Goal: Transaction & Acquisition: Purchase product/service

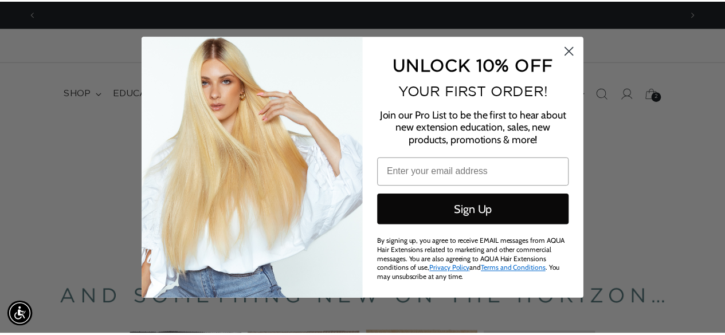
scroll to position [0, 1304]
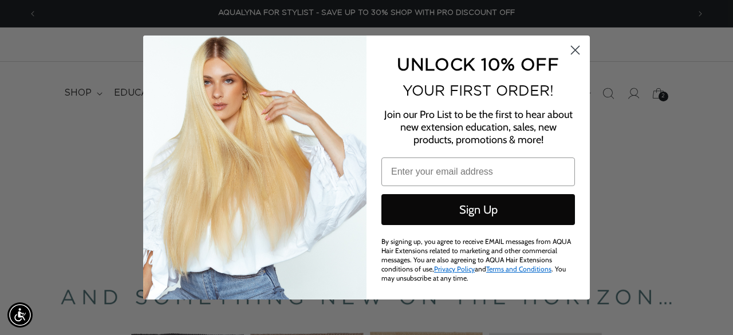
click at [572, 48] on icon "Close dialog" at bounding box center [576, 50] width 8 height 8
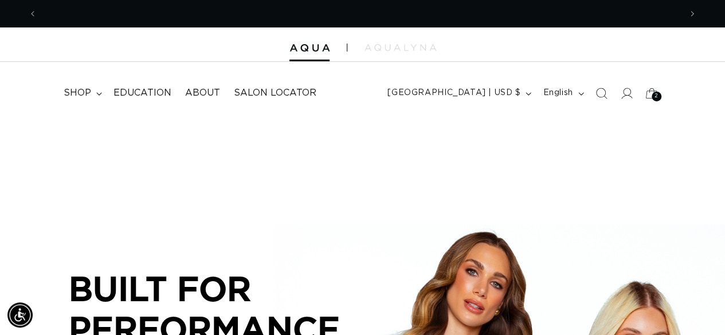
scroll to position [0, 0]
click at [90, 91] on span "shop" at bounding box center [77, 93] width 27 height 12
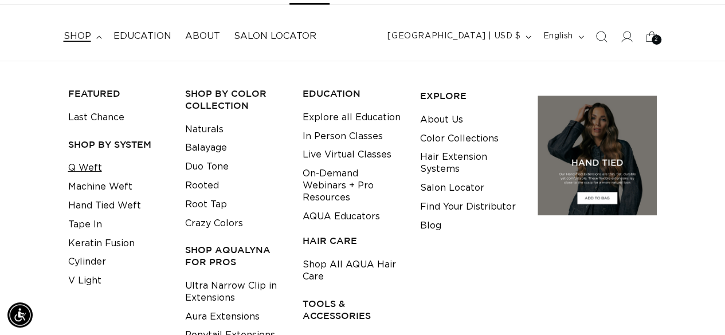
scroll to position [0, 1286]
click at [80, 170] on link "Q Weft" at bounding box center [85, 167] width 34 height 19
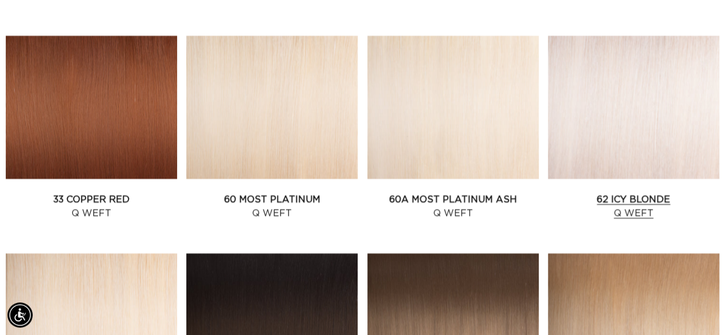
scroll to position [0, 643]
click at [629, 193] on link "62 Icy Blonde Q Weft" at bounding box center [633, 206] width 171 height 27
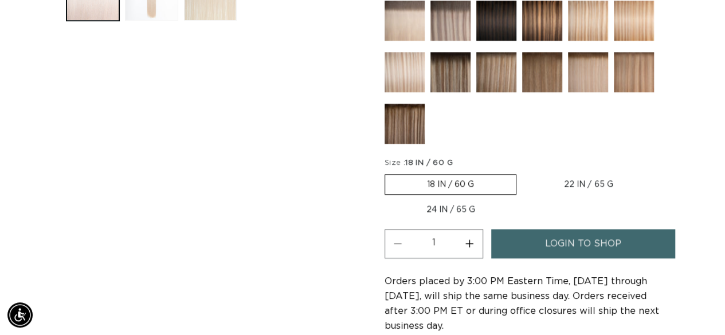
scroll to position [0, 1286]
click at [581, 177] on label "22 IN / 65 G Variant sold out or unavailable" at bounding box center [588, 184] width 132 height 19
click at [522, 172] on input "22 IN / 65 G Variant sold out or unavailable" at bounding box center [522, 172] width 1 height 1
radio input "true"
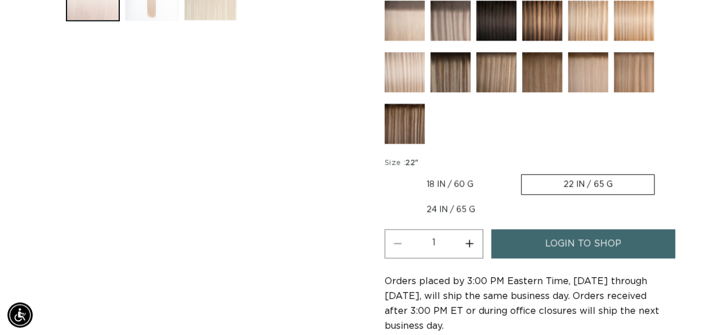
click at [588, 242] on span "login to shop" at bounding box center [583, 243] width 76 height 29
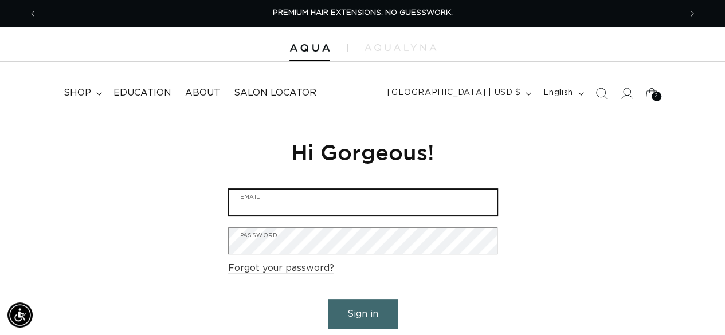
type input "[EMAIL_ADDRESS][DOMAIN_NAME]"
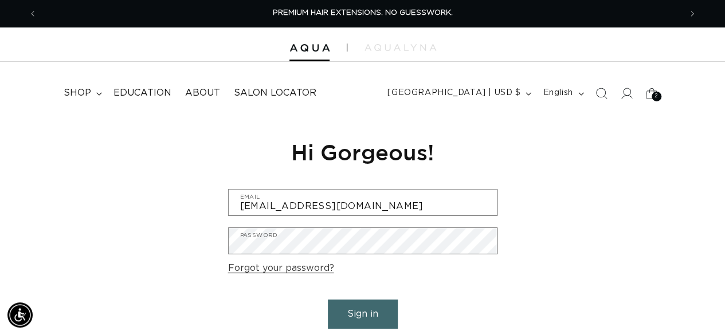
click at [355, 309] on button "Sign in" at bounding box center [363, 314] width 70 height 29
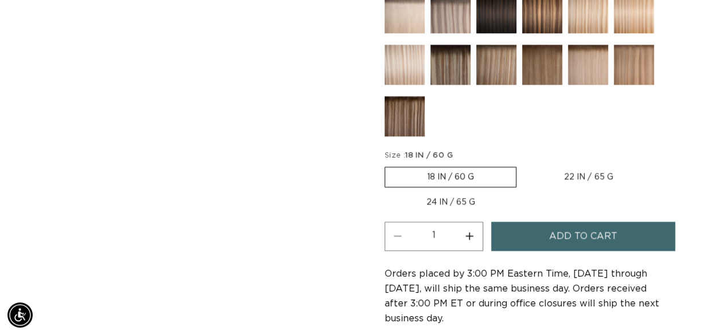
scroll to position [0, 1286]
click at [595, 176] on label "22 IN / 65 G Variant sold out or unavailable" at bounding box center [588, 176] width 132 height 19
click at [522, 165] on input "22 IN / 65 G Variant sold out or unavailable" at bounding box center [522, 164] width 1 height 1
radio input "true"
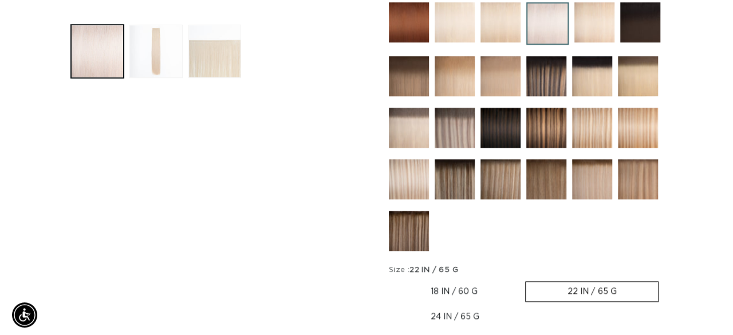
scroll to position [573, 0]
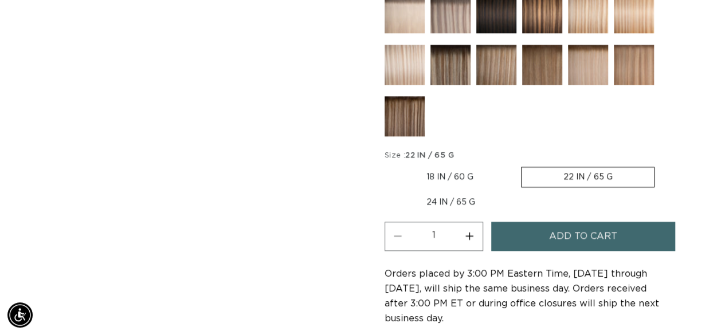
click at [583, 236] on span "Add to cart" at bounding box center [583, 236] width 68 height 29
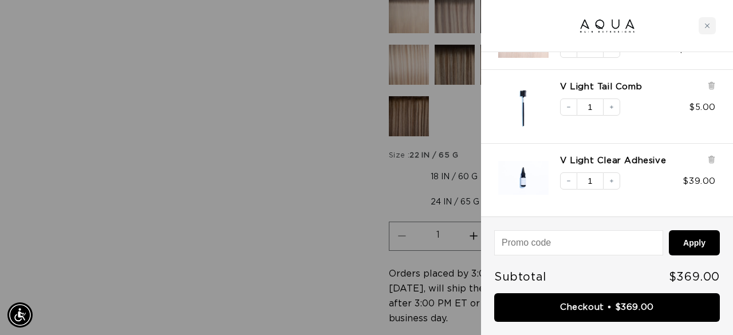
scroll to position [0, 1304]
click at [715, 86] on icon at bounding box center [711, 85] width 9 height 9
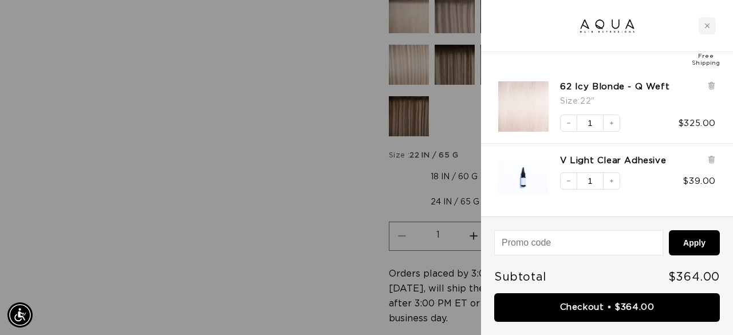
scroll to position [0, 0]
click at [714, 158] on icon at bounding box center [711, 159] width 9 height 9
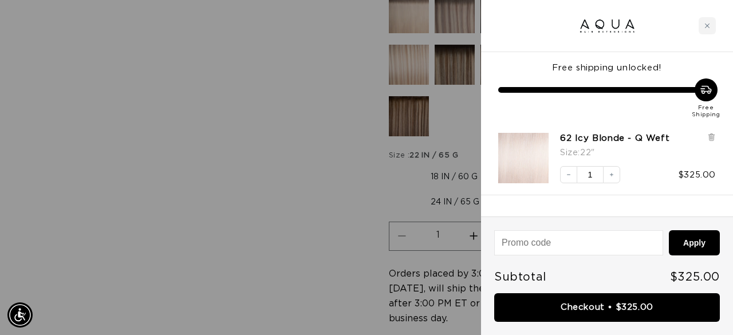
click at [355, 139] on div at bounding box center [366, 167] width 733 height 335
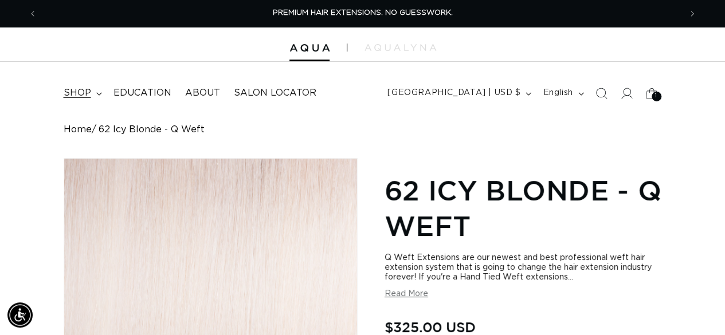
click at [93, 94] on summary "shop" at bounding box center [82, 93] width 50 height 26
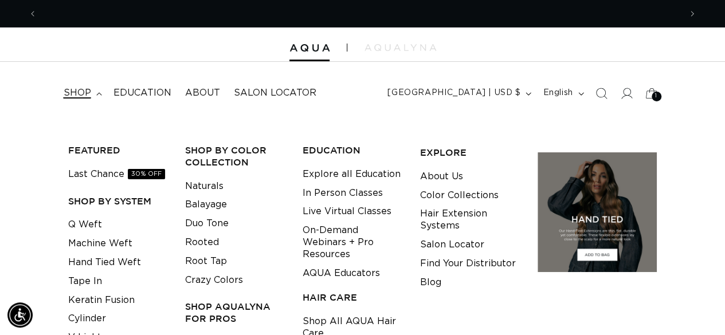
scroll to position [0, 643]
click at [94, 280] on link "Tape In" at bounding box center [85, 281] width 34 height 19
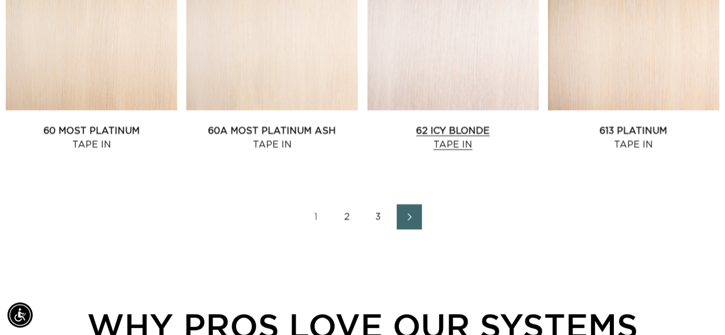
scroll to position [0, 1286]
click at [467, 124] on link "62 Icy Blonde Tape In" at bounding box center [452, 137] width 171 height 27
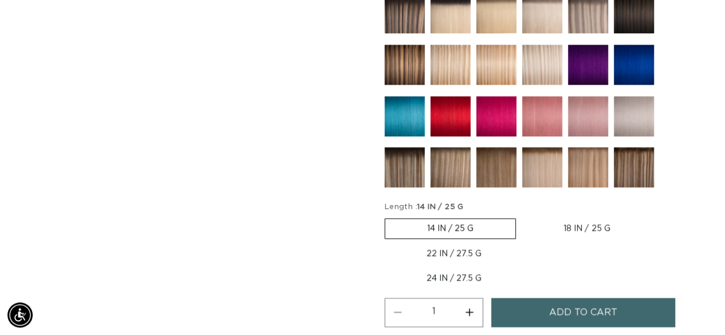
scroll to position [630, 0]
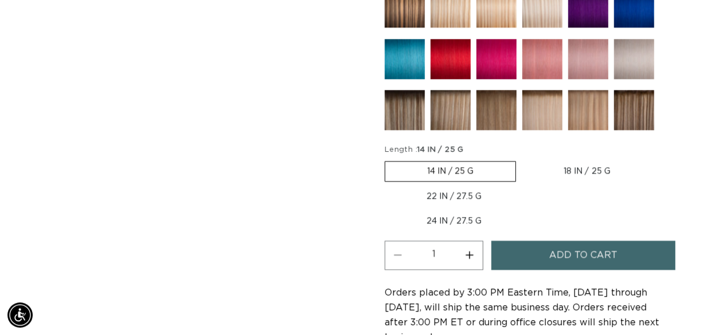
click at [568, 169] on label "18 IN / 25 G Variant sold out or unavailable" at bounding box center [586, 171] width 130 height 19
click at [522, 159] on input "18 IN / 25 G Variant sold out or unavailable" at bounding box center [521, 159] width 1 height 1
radio input "true"
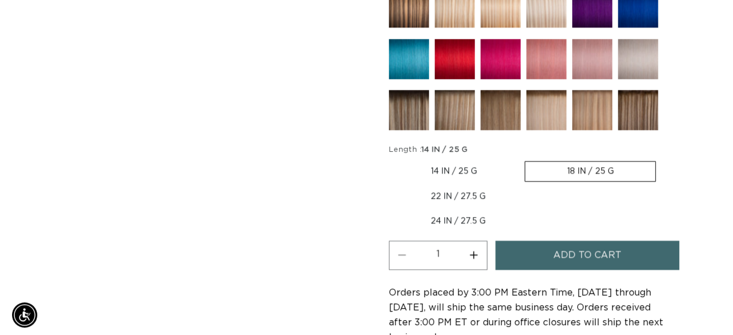
scroll to position [0, 1286]
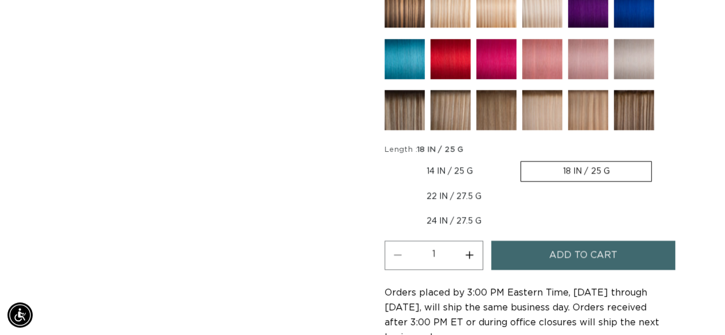
click at [571, 243] on span "Add to cart" at bounding box center [583, 255] width 68 height 29
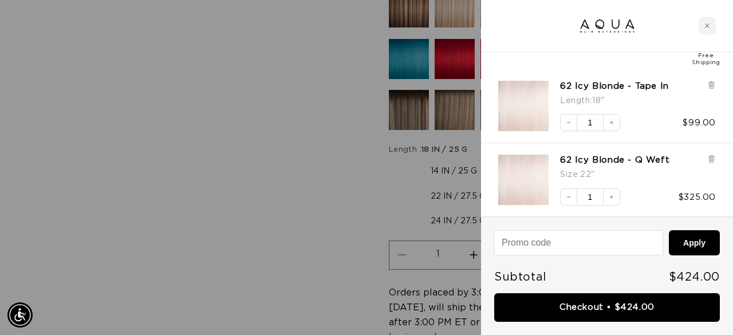
scroll to position [0, 652]
click at [612, 203] on button "Increase quantity" at bounding box center [611, 196] width 17 height 17
click at [328, 187] on div at bounding box center [366, 167] width 733 height 335
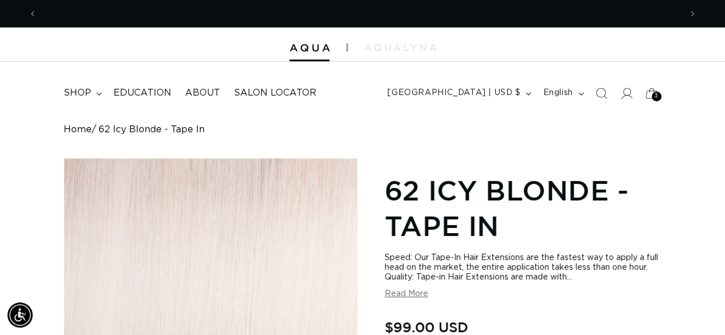
scroll to position [0, 1286]
